Goal: Check status: Check status

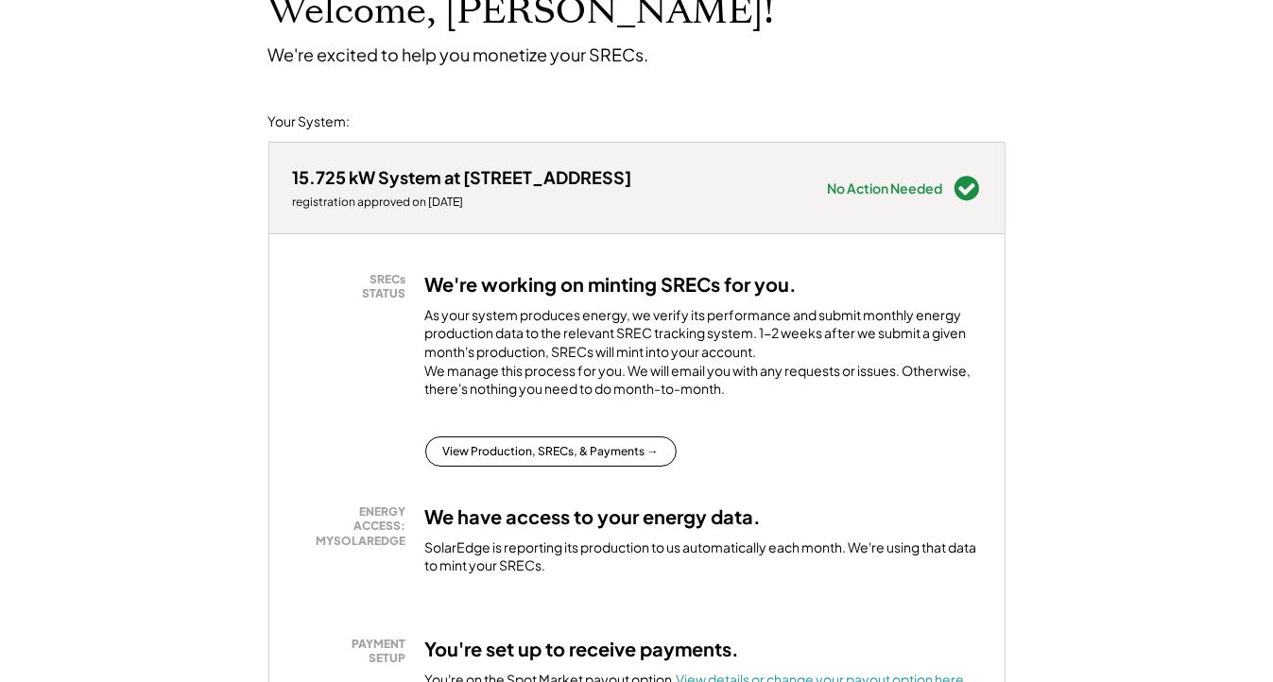
scroll to position [189, 0]
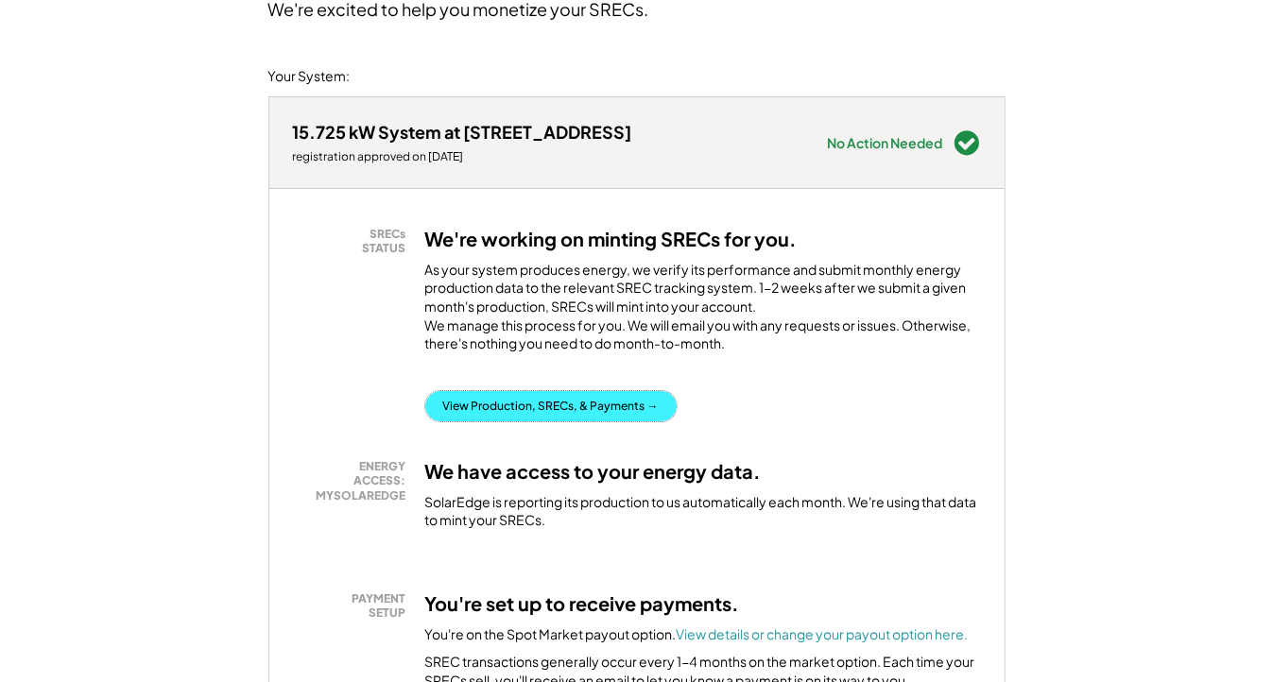
click at [537, 419] on button "View Production, SRECs, & Payments →" at bounding box center [550, 406] width 251 height 30
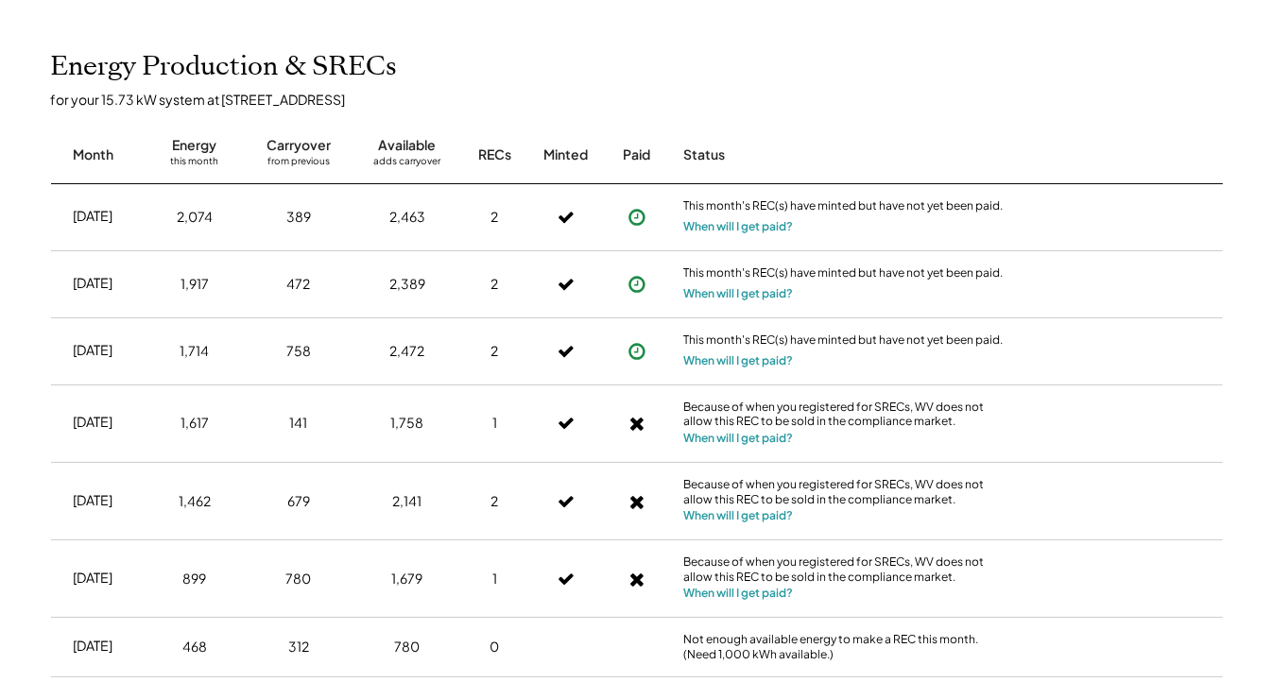
scroll to position [378, 0]
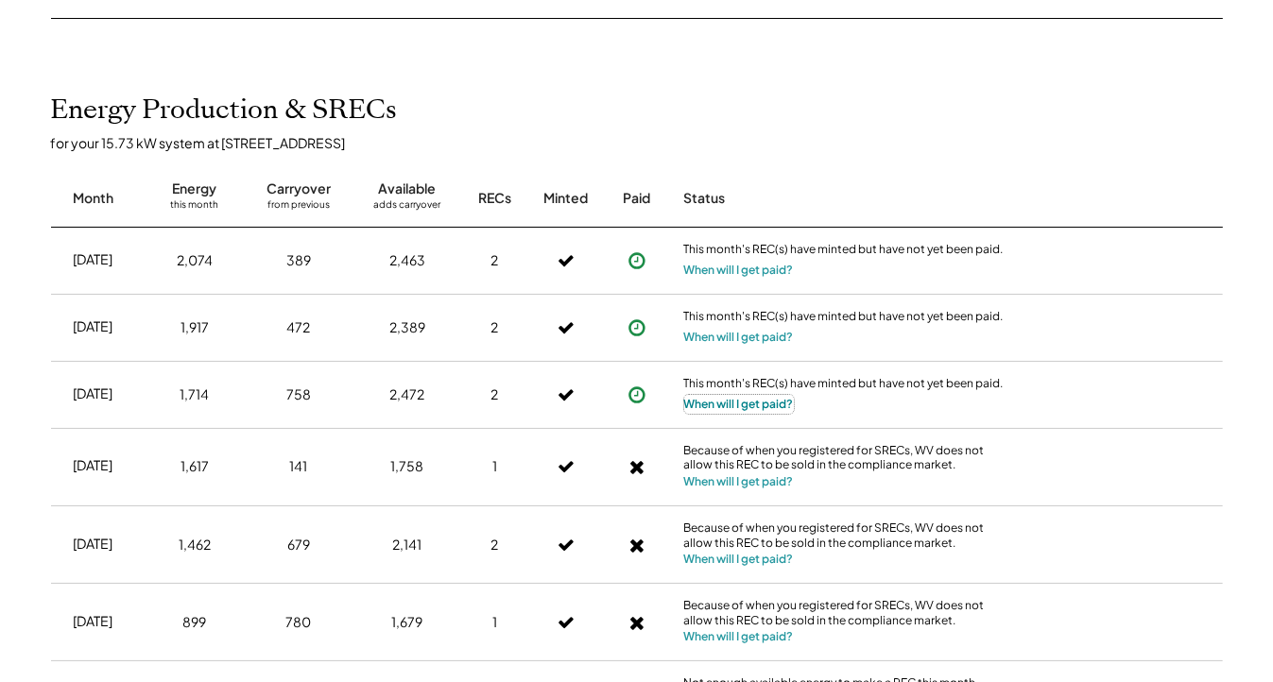
click at [745, 402] on button "When will I get paid?" at bounding box center [739, 404] width 110 height 19
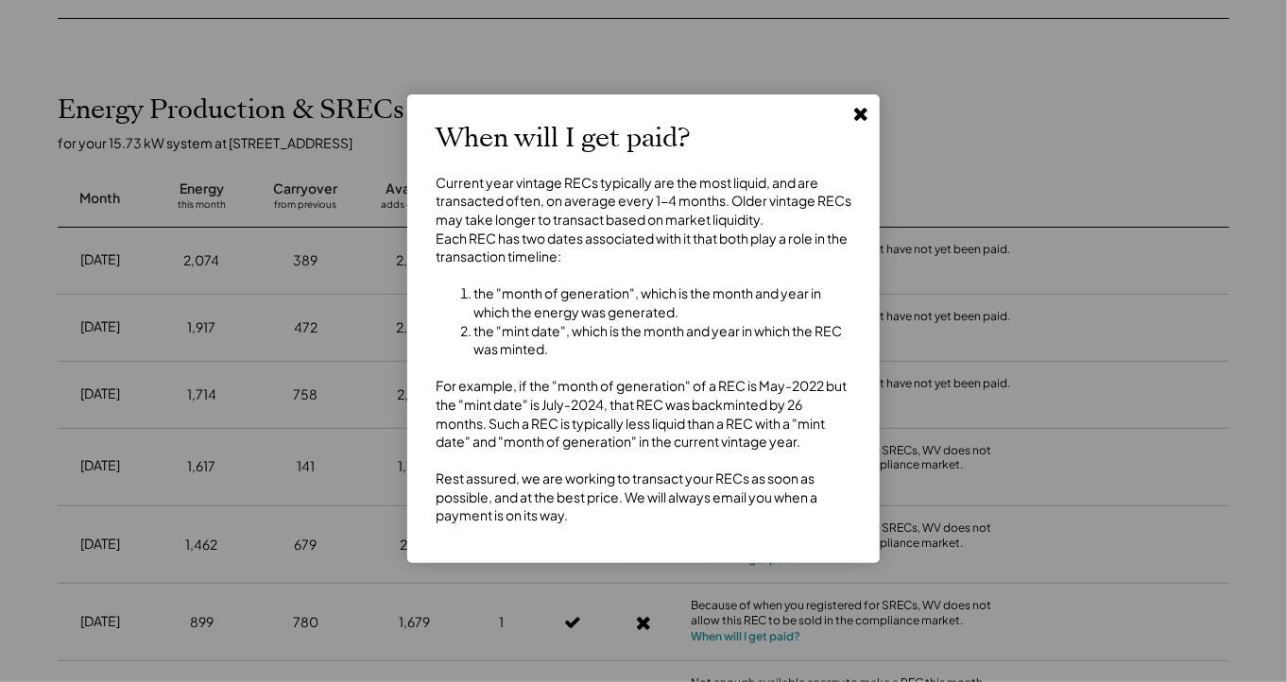
click at [865, 118] on use at bounding box center [860, 114] width 13 height 13
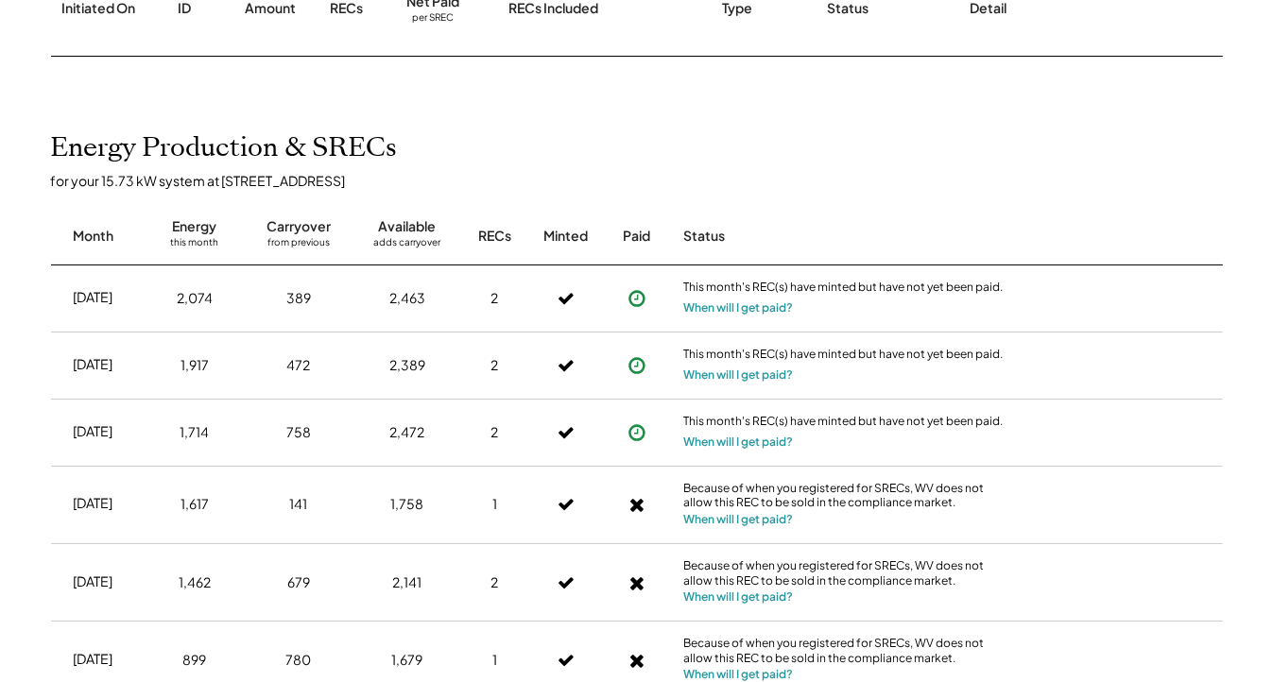
scroll to position [0, 0]
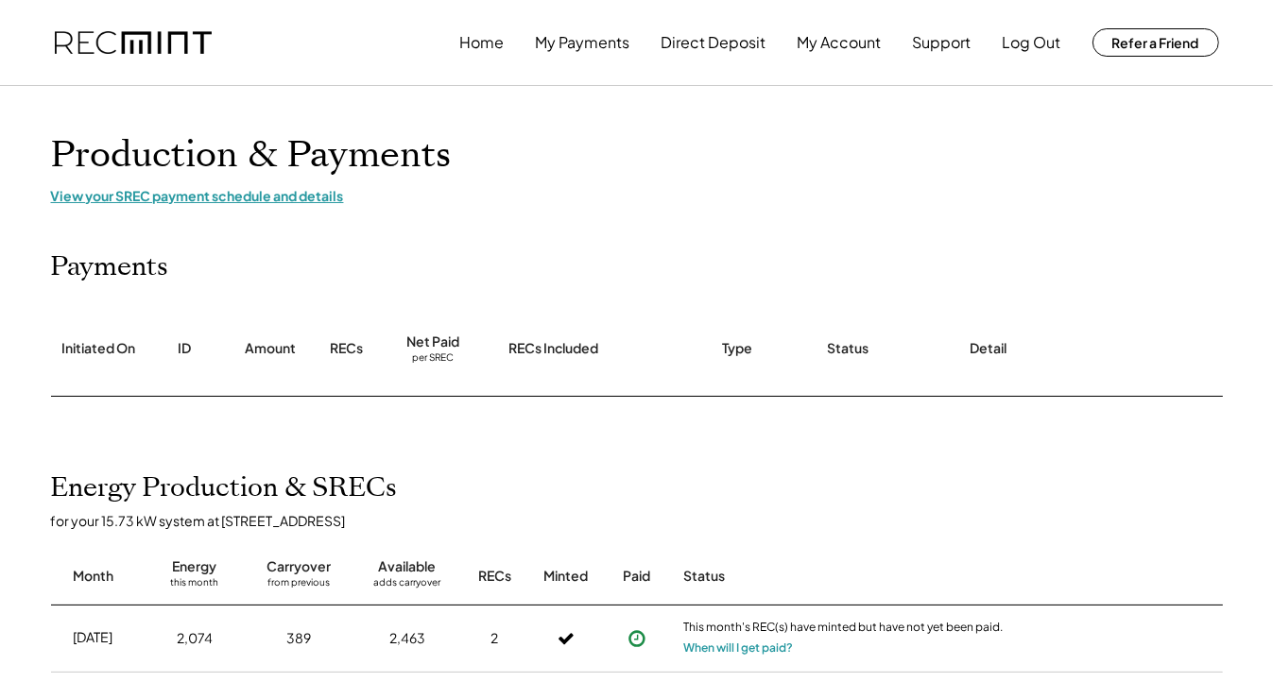
click at [277, 194] on div "View your SREC payment schedule and details" at bounding box center [637, 195] width 1172 height 17
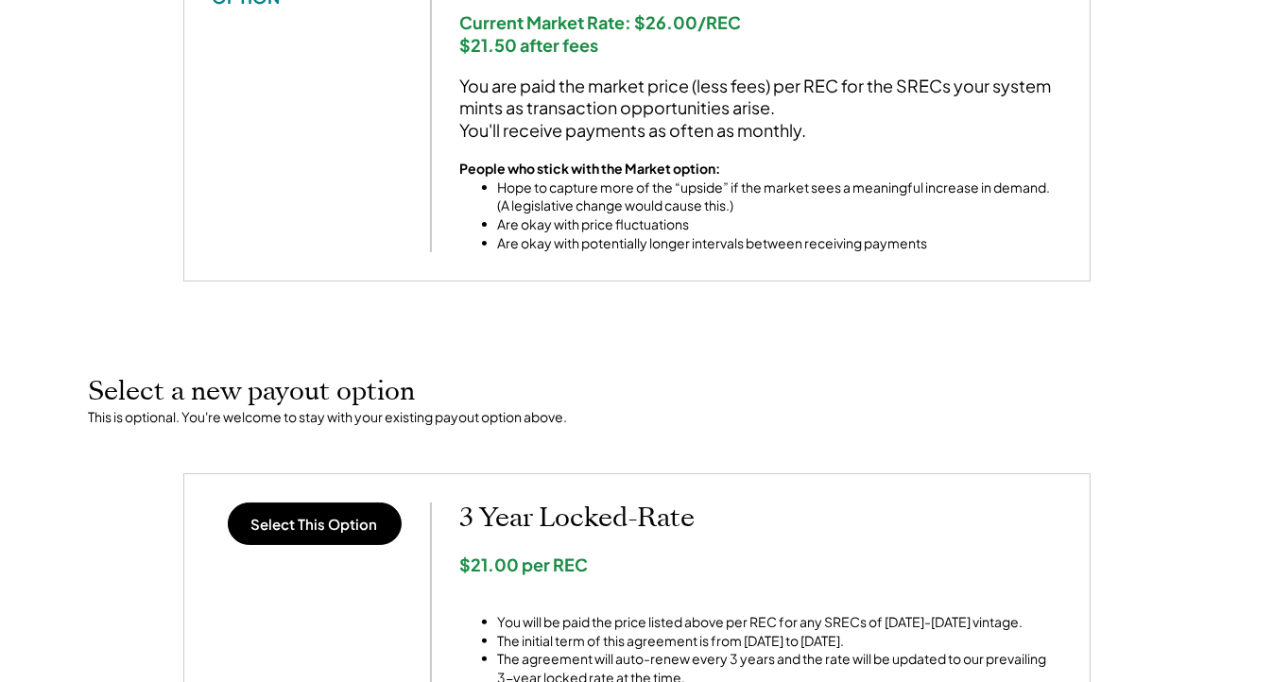
scroll to position [189, 0]
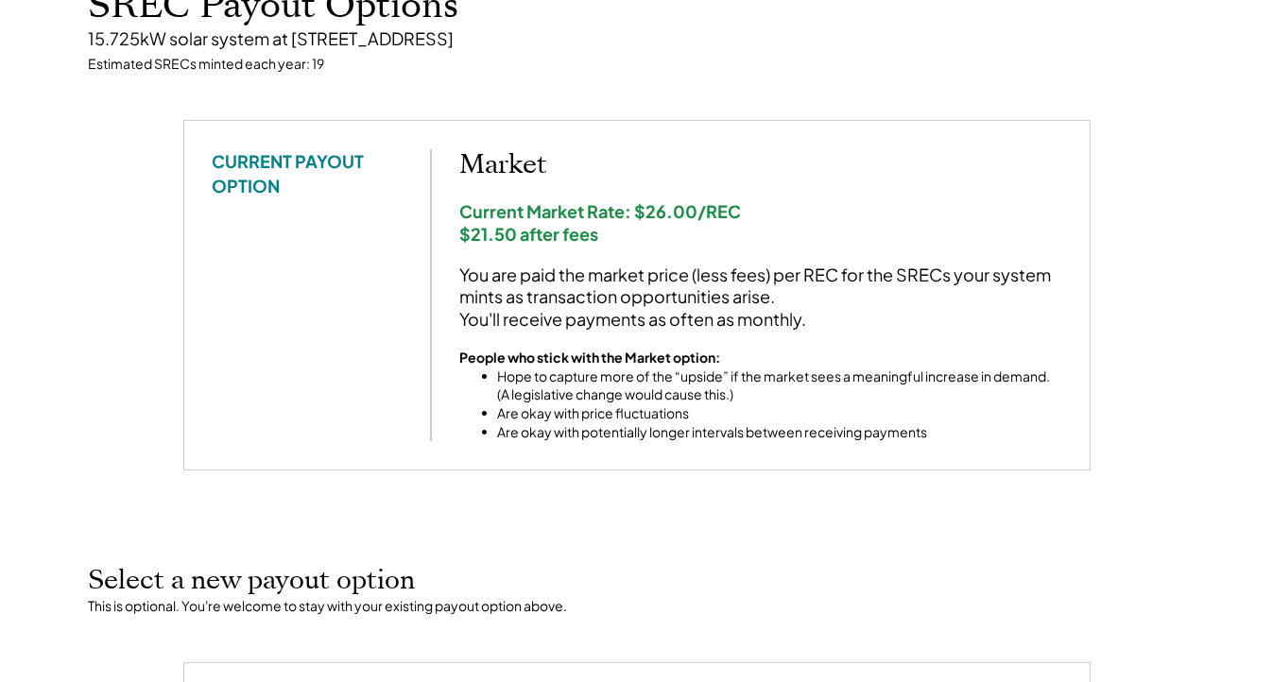
drag, startPoint x: 507, startPoint y: 468, endPoint x: 483, endPoint y: 509, distance: 47.8
click at [483, 509] on div "CURRENT PAYOUT OPTION Market Current Market Rate: $26.00/REC $21.50 after fees …" at bounding box center [636, 319] width 945 height 398
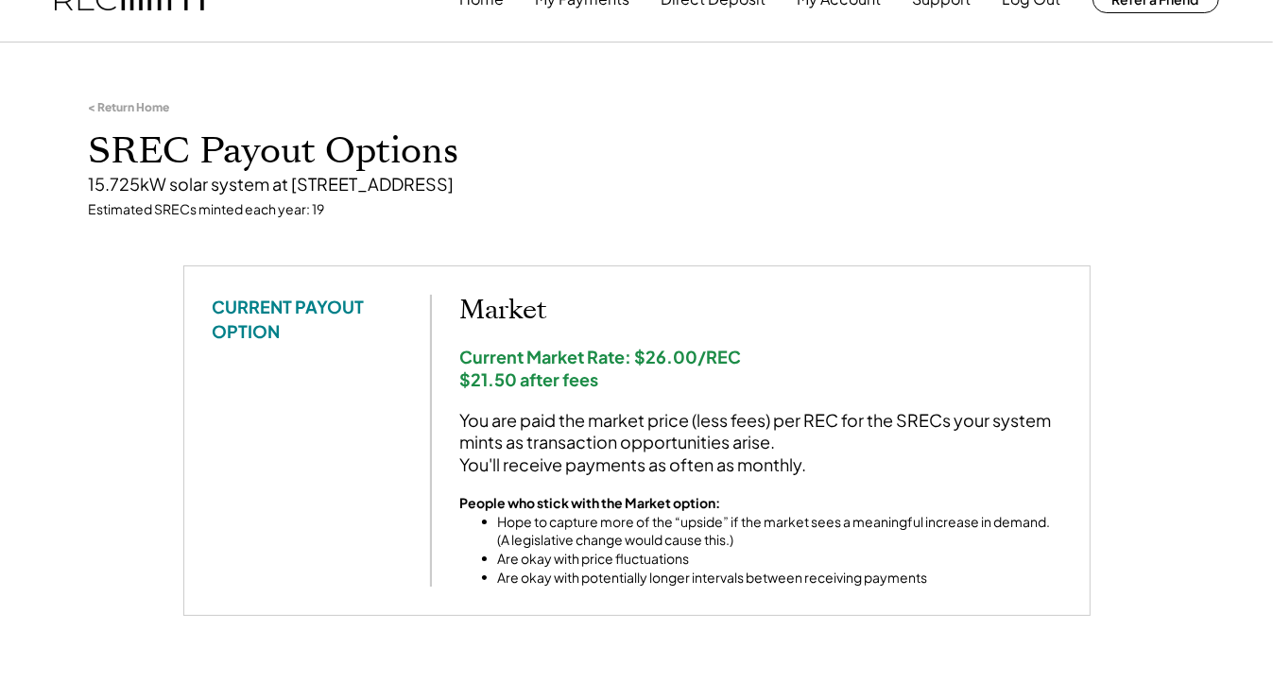
scroll to position [0, 0]
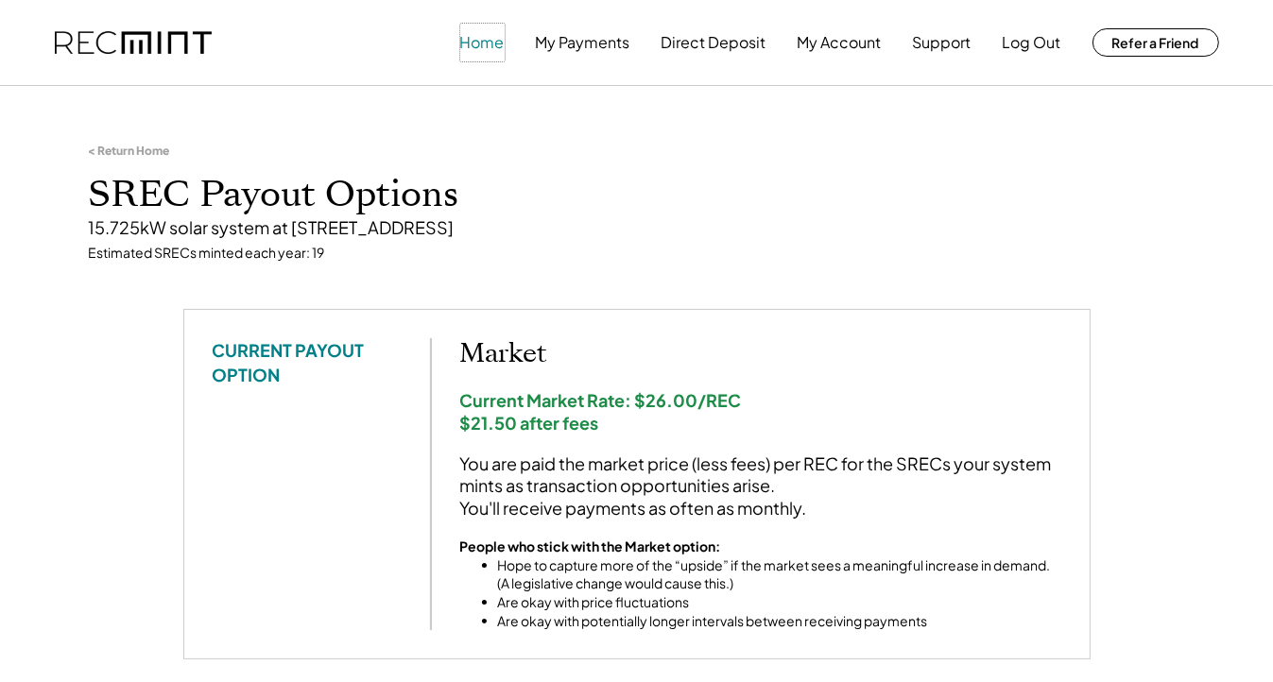
click at [491, 47] on button "Home" at bounding box center [482, 43] width 44 height 38
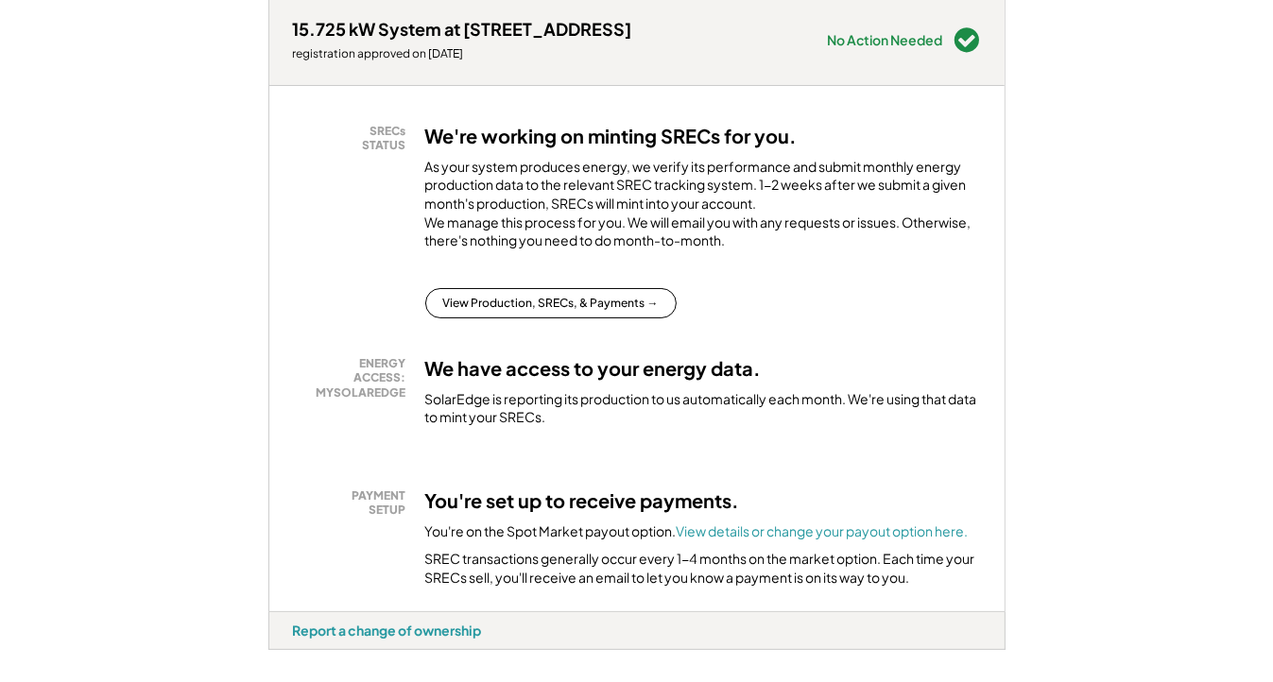
scroll to position [284, 0]
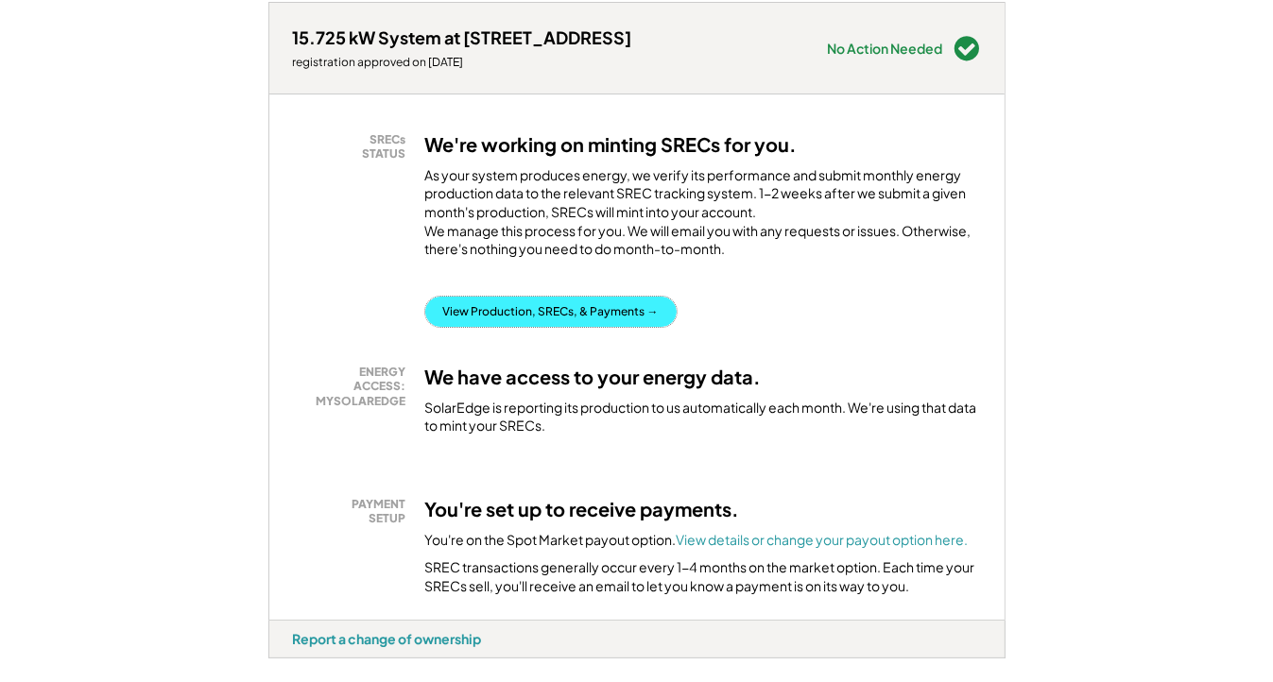
click at [537, 327] on button "View Production, SRECs, & Payments →" at bounding box center [550, 312] width 251 height 30
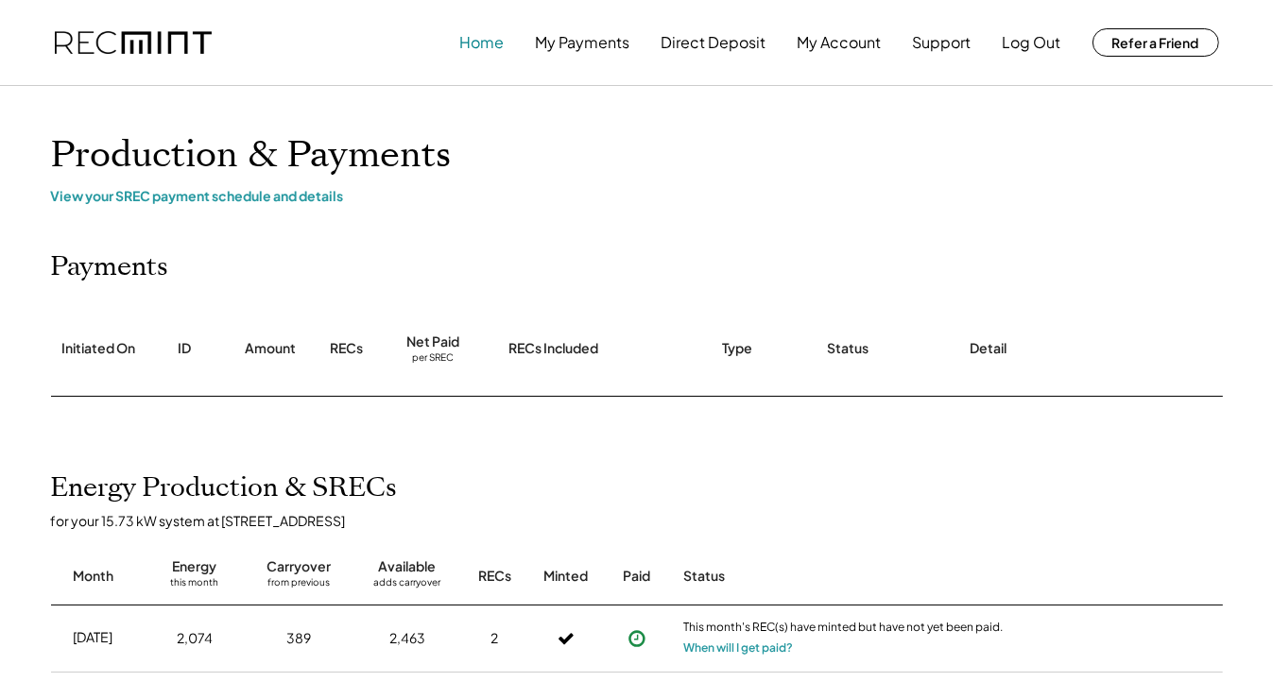
click at [487, 44] on button "Home" at bounding box center [482, 43] width 44 height 38
